Goal: Communication & Community: Ask a question

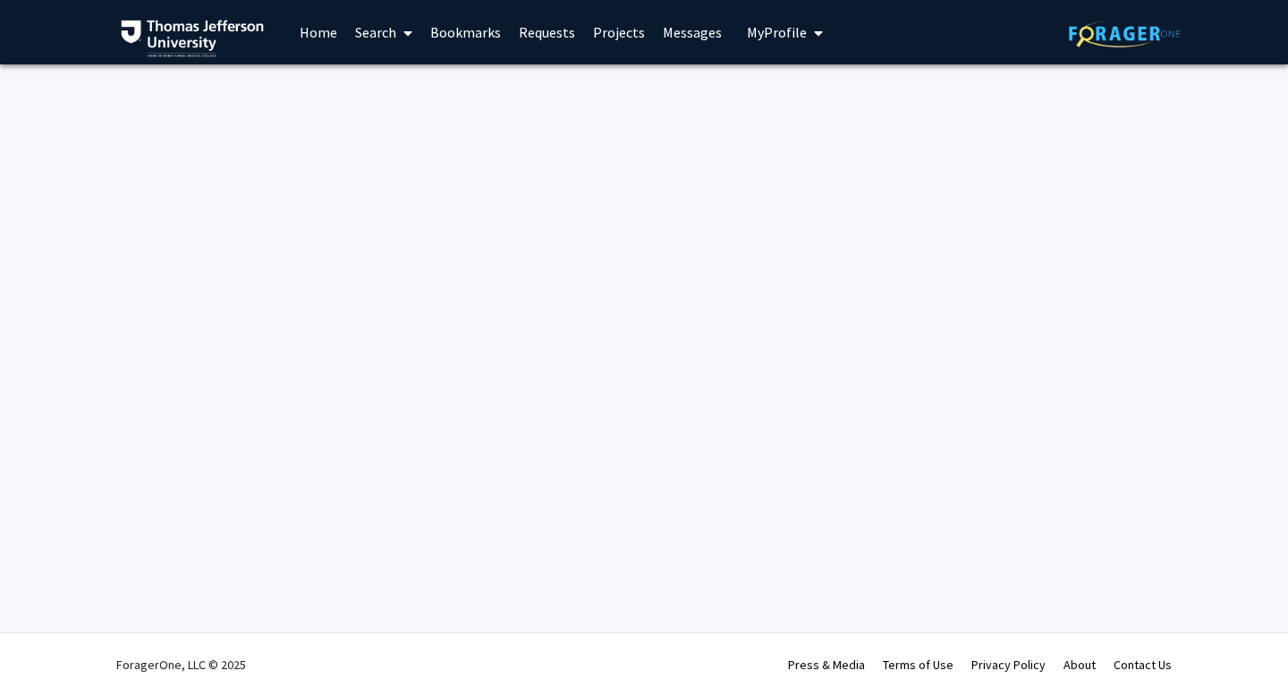
click at [530, 25] on link "Requests" at bounding box center [547, 32] width 74 height 63
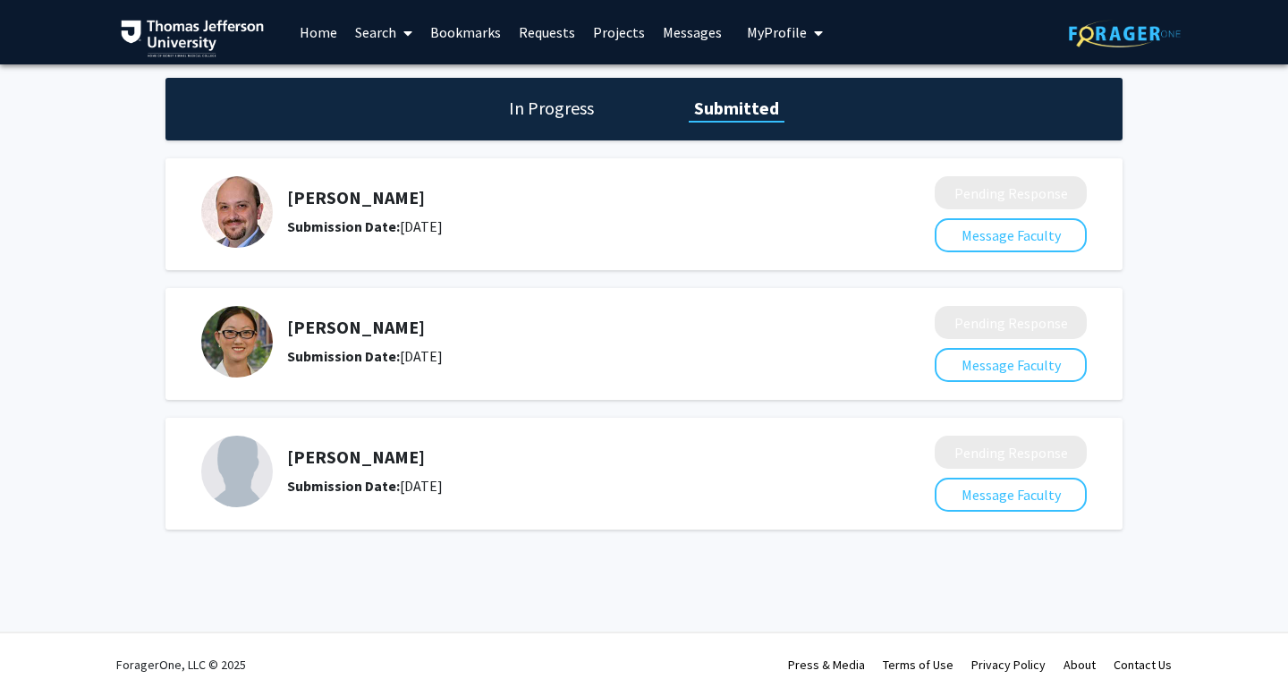
click at [234, 356] on img at bounding box center [237, 342] width 72 height 72
click at [314, 340] on div "[PERSON_NAME] Submission Date: [DATE]" at bounding box center [563, 342] width 553 height 50
click at [561, 101] on h1 "In Progress" at bounding box center [552, 108] width 96 height 25
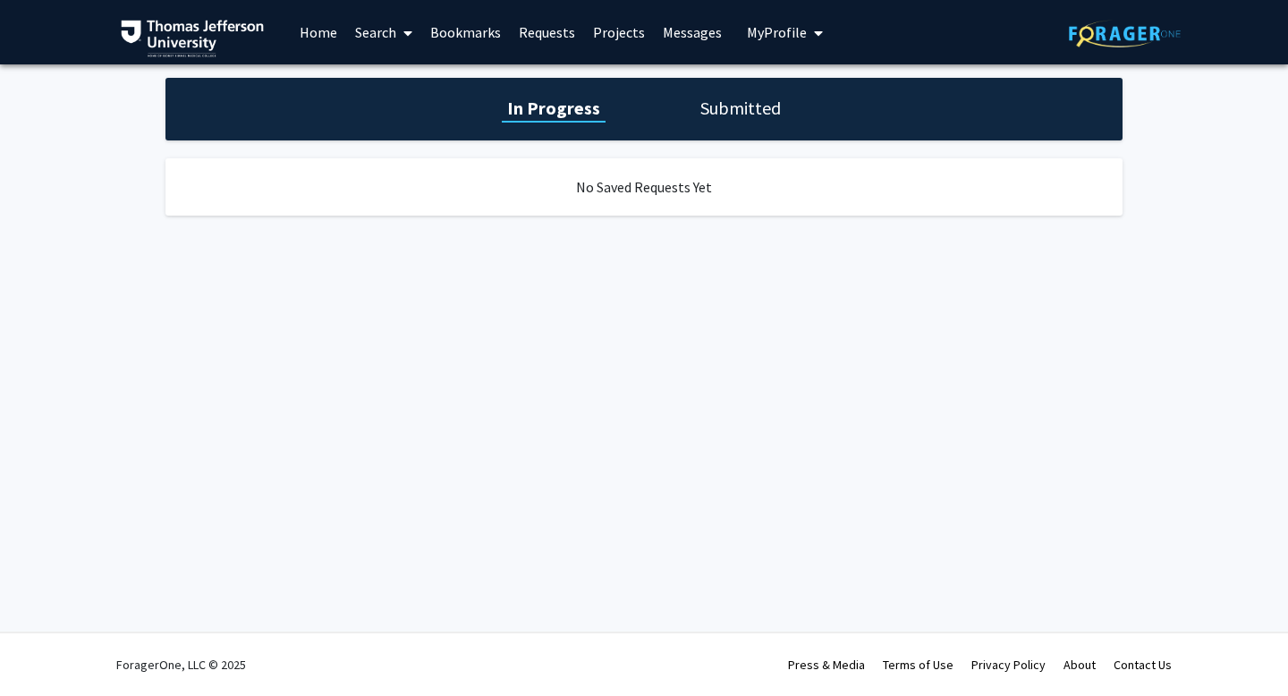
click at [706, 117] on h1 "Submitted" at bounding box center [740, 108] width 91 height 25
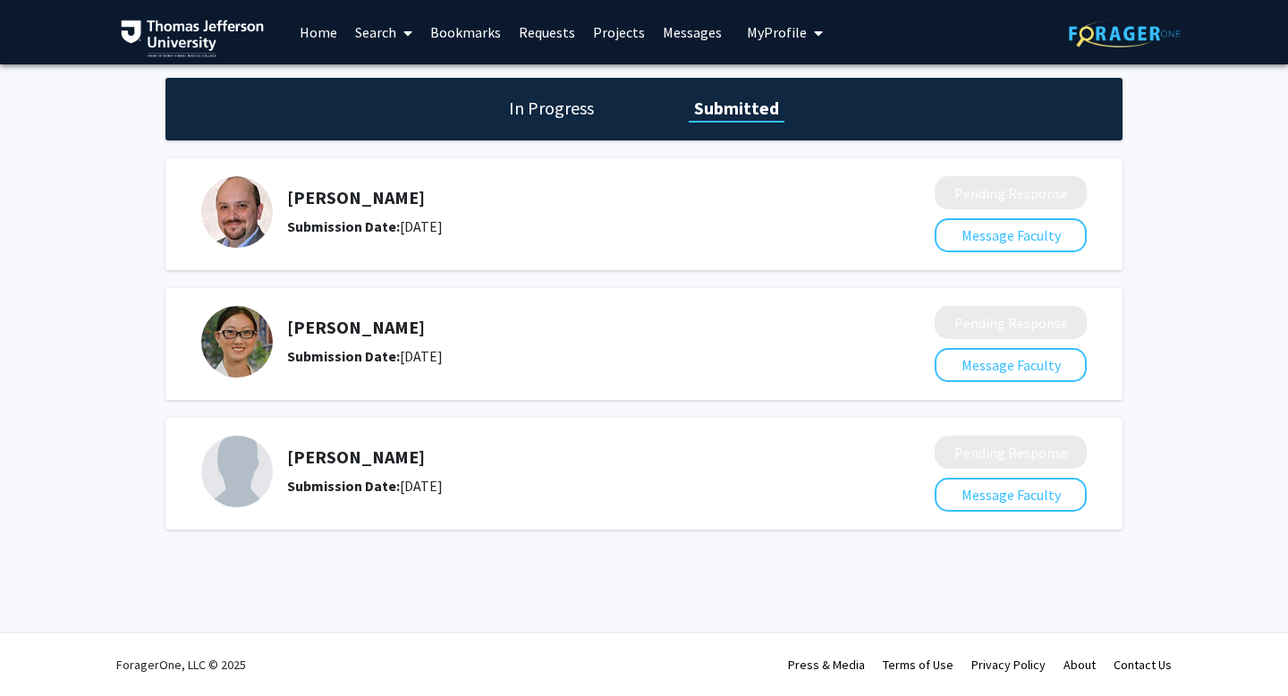
click at [373, 364] on b "Submission Date:" at bounding box center [343, 356] width 113 height 18
click at [1024, 360] on button "Message Faculty" at bounding box center [1011, 365] width 152 height 34
click at [546, 39] on link "Requests" at bounding box center [547, 32] width 74 height 63
click at [199, 355] on div "[PERSON_NAME] Submission Date: [DATE] Pending Response Message Faculty" at bounding box center [644, 344] width 957 height 112
click at [242, 344] on img at bounding box center [237, 342] width 72 height 72
